Goal: Task Accomplishment & Management: Use online tool/utility

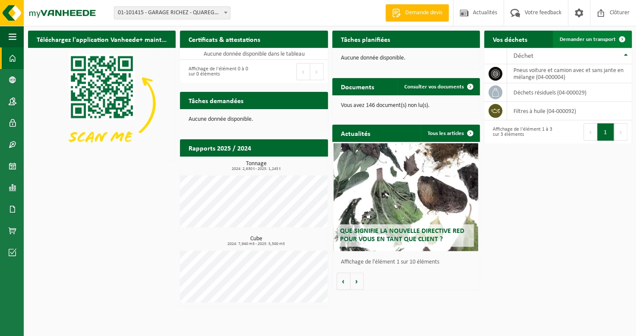
click at [605, 37] on span "Demander un transport" at bounding box center [588, 40] width 56 height 6
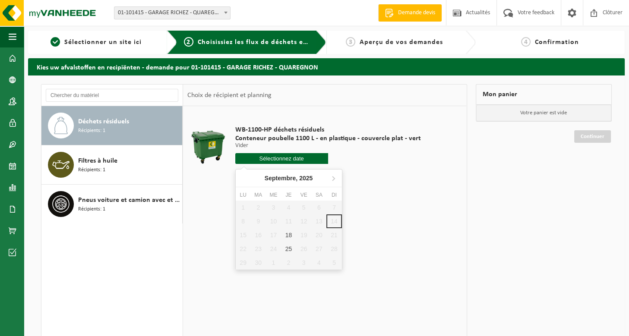
click at [267, 160] on input "text" at bounding box center [281, 158] width 93 height 11
click at [287, 248] on div "25" at bounding box center [288, 249] width 15 height 14
type input "à partir de 2025-09-25"
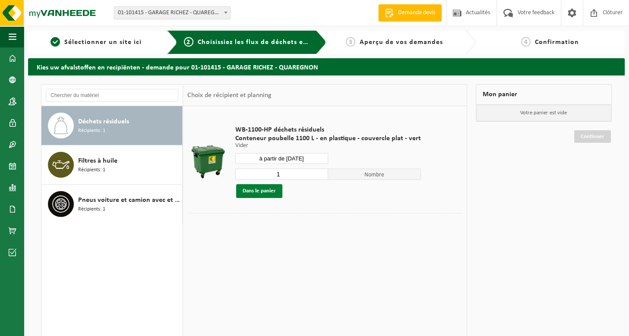
click at [249, 196] on button "Dans le panier" at bounding box center [259, 191] width 46 height 14
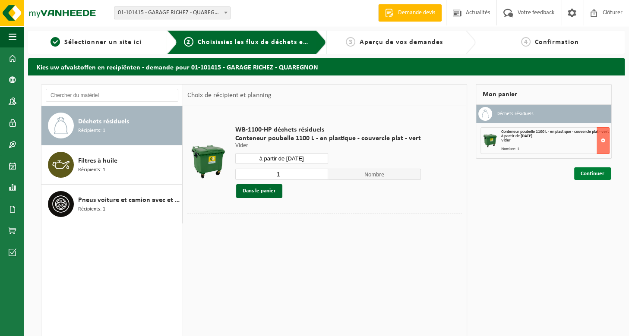
click at [583, 176] on link "Continuer" at bounding box center [592, 173] width 37 height 13
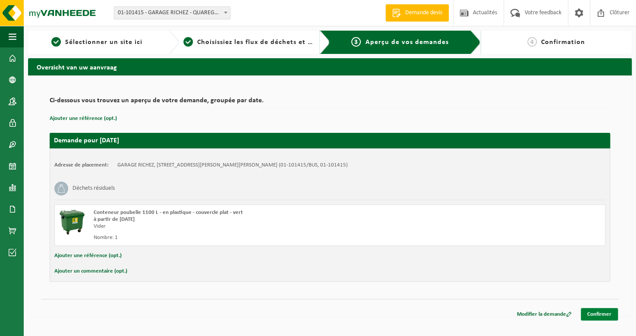
click at [601, 314] on link "Confirmer" at bounding box center [599, 314] width 37 height 13
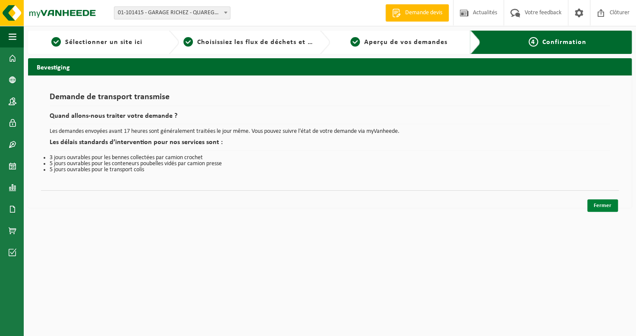
click at [598, 206] on link "Fermer" at bounding box center [602, 205] width 31 height 13
